Goal: Information Seeking & Learning: Learn about a topic

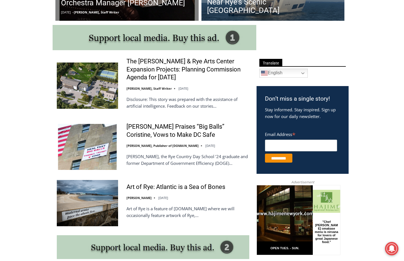
scroll to position [280, 0]
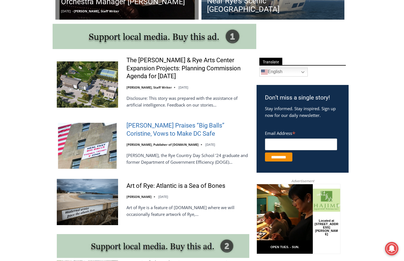
click at [211, 125] on link "[PERSON_NAME] Praises “Big Balls” Coristine, Vows to Make DC Safe" at bounding box center [188, 129] width 123 height 16
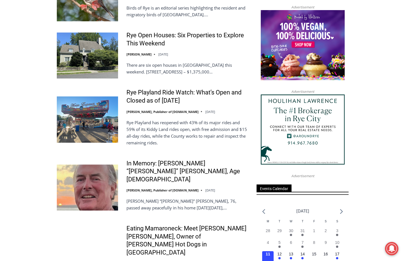
scroll to position [644, 0]
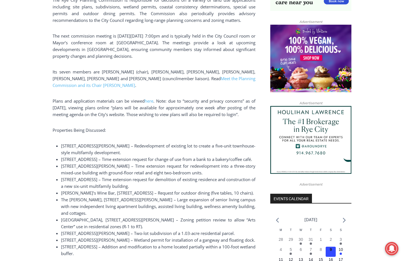
scroll to position [504, 0]
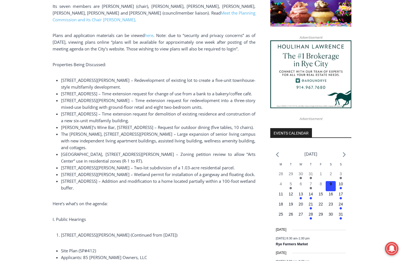
click at [64, 91] on span "42 Purchase Street – Time extension request for change of use from a bank to a …" at bounding box center [156, 94] width 191 height 6
drag, startPoint x: 64, startPoint y: 88, endPoint x: 85, endPoint y: 92, distance: 21.2
click at [87, 92] on ul "85 Theodore Fremd Avenue – Redevelopment of existing lot to create a five-unit …" at bounding box center [154, 134] width 203 height 114
copy span "42 Purchase Street"
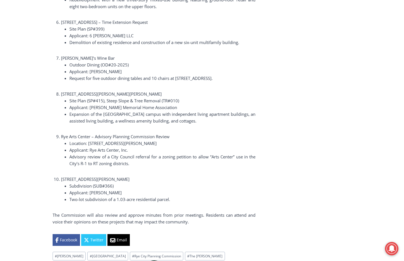
scroll to position [1036, 0]
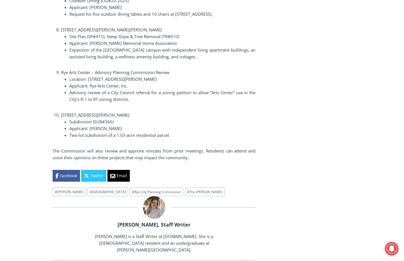
click at [249, 147] on p "The Commission will also review and approve minutes from prior meetings. Reside…" at bounding box center [154, 153] width 203 height 13
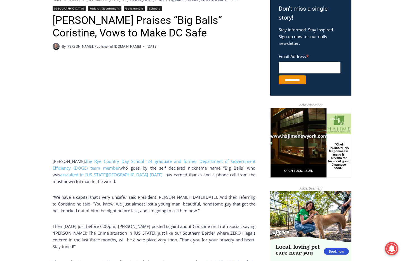
scroll to position [182, 0]
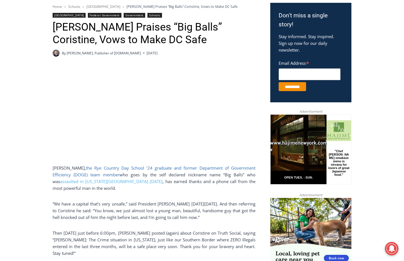
click at [165, 169] on link "the Rye Country Day School ’24 graduate and former Department of Government Eff…" at bounding box center [154, 171] width 203 height 12
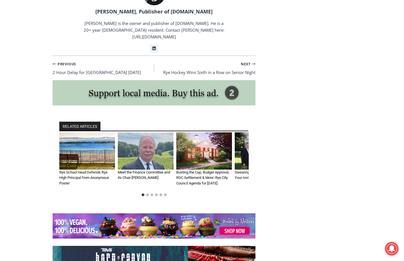
scroll to position [886, 0]
